Goal: Understand site structure: Understand site structure

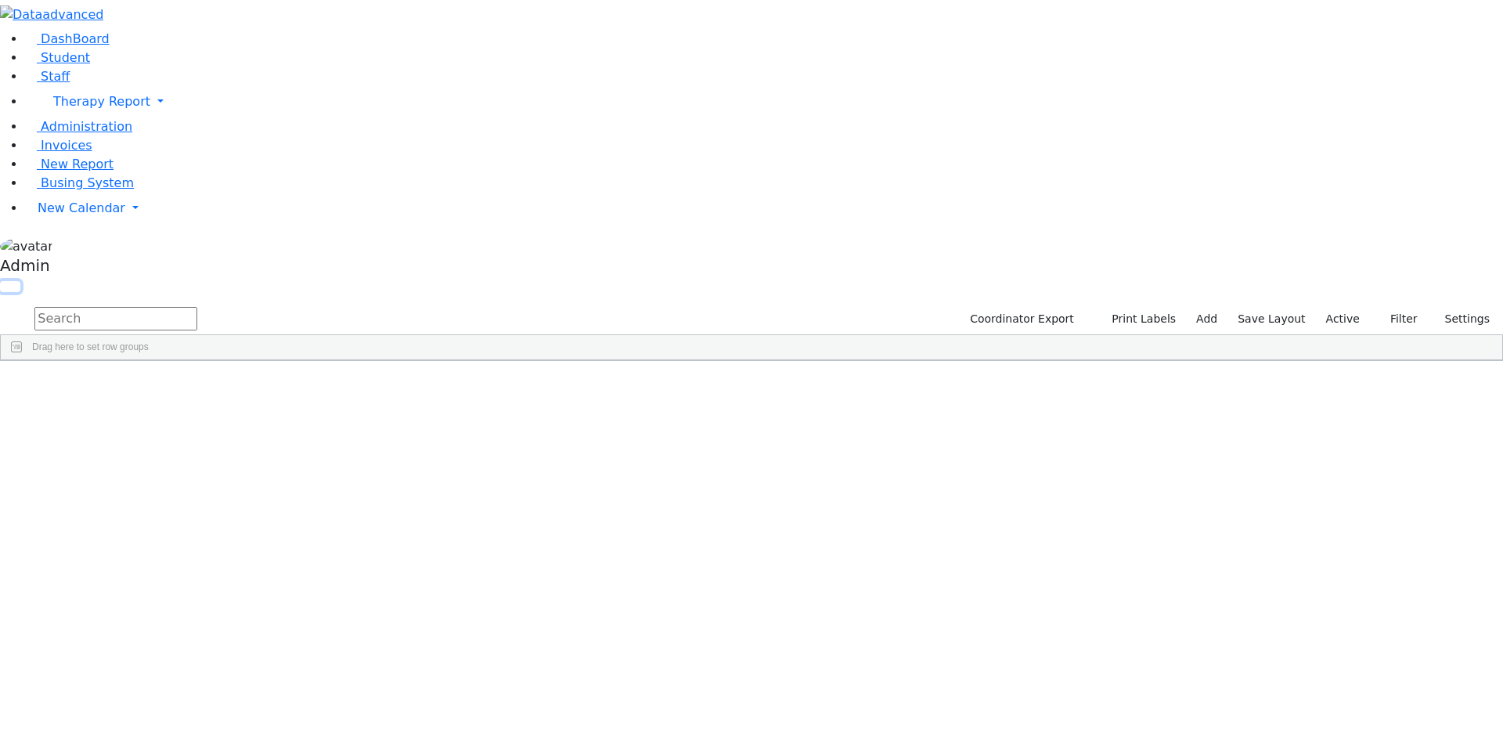
click at [20, 281] on button "button" at bounding box center [10, 286] width 20 height 11
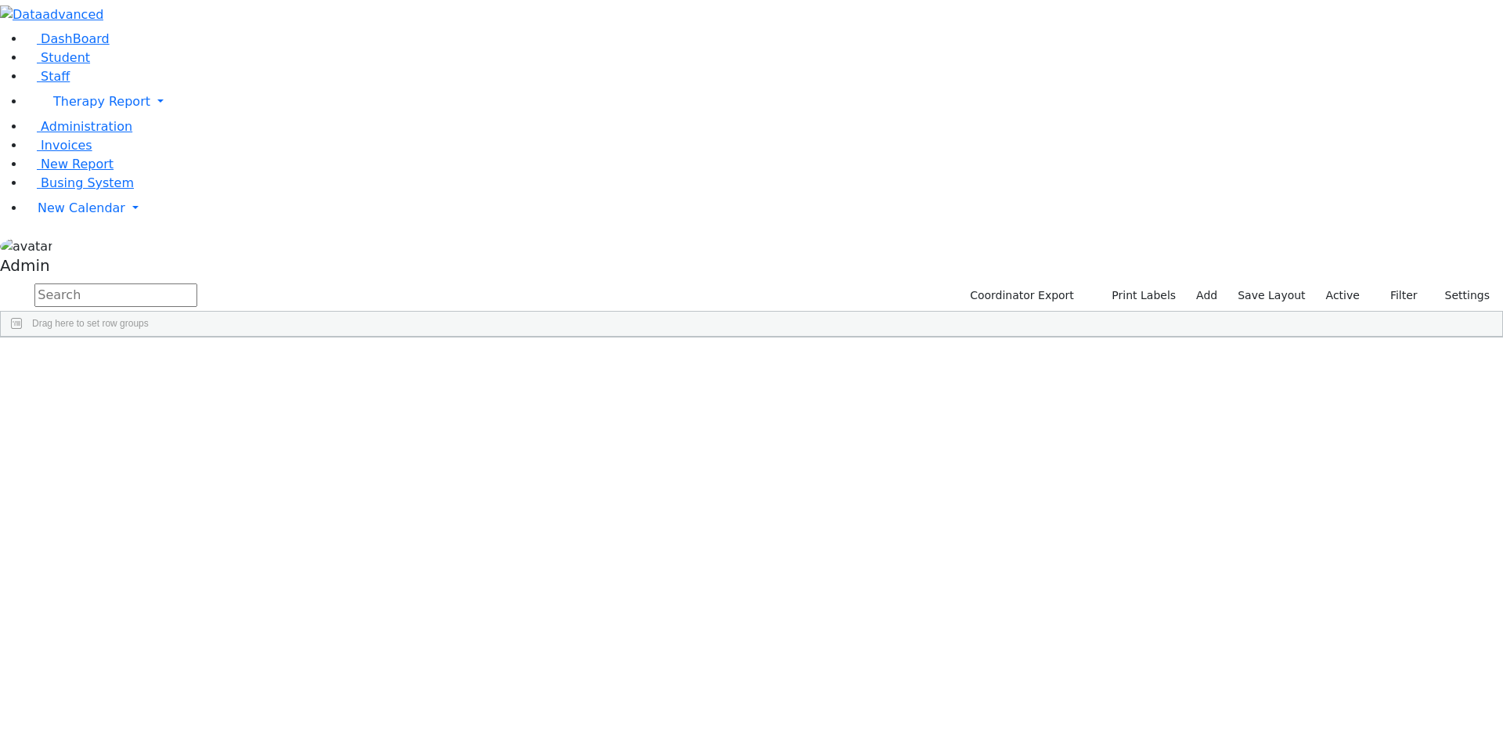
click at [0, 0] on button "button" at bounding box center [0, 0] width 0 height 0
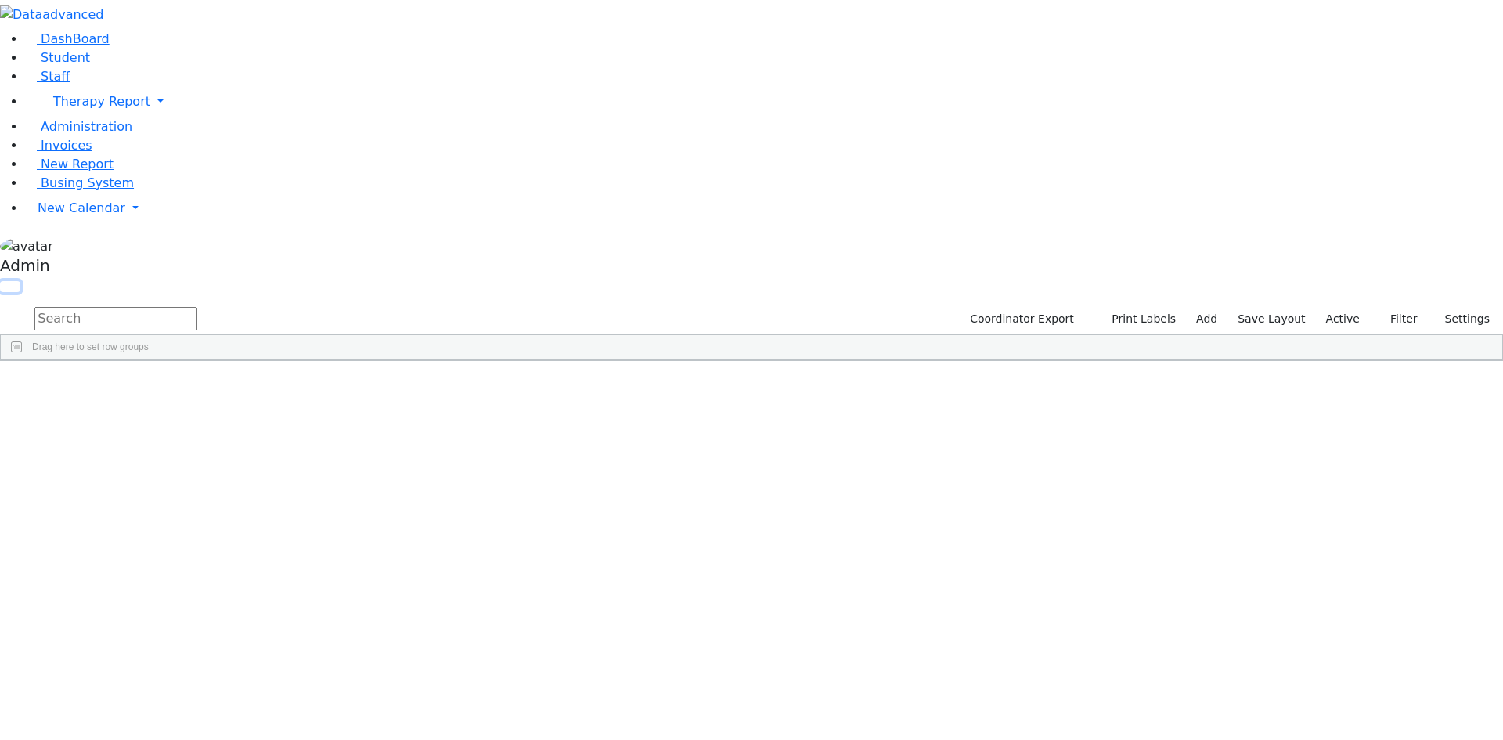
click at [20, 281] on button "button" at bounding box center [10, 286] width 20 height 11
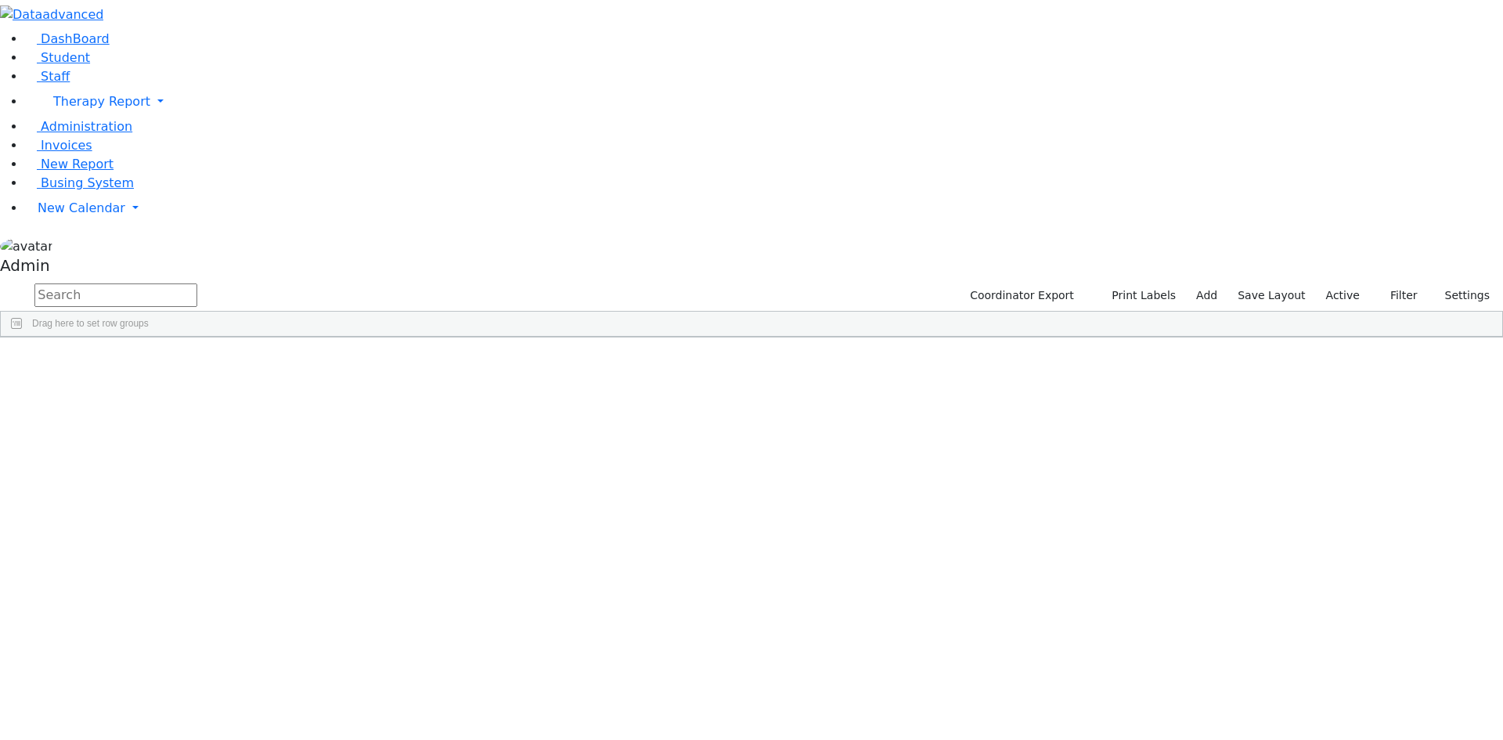
click at [0, 0] on button "button" at bounding box center [0, 0] width 0 height 0
